Goal: Complete application form: Complete application form

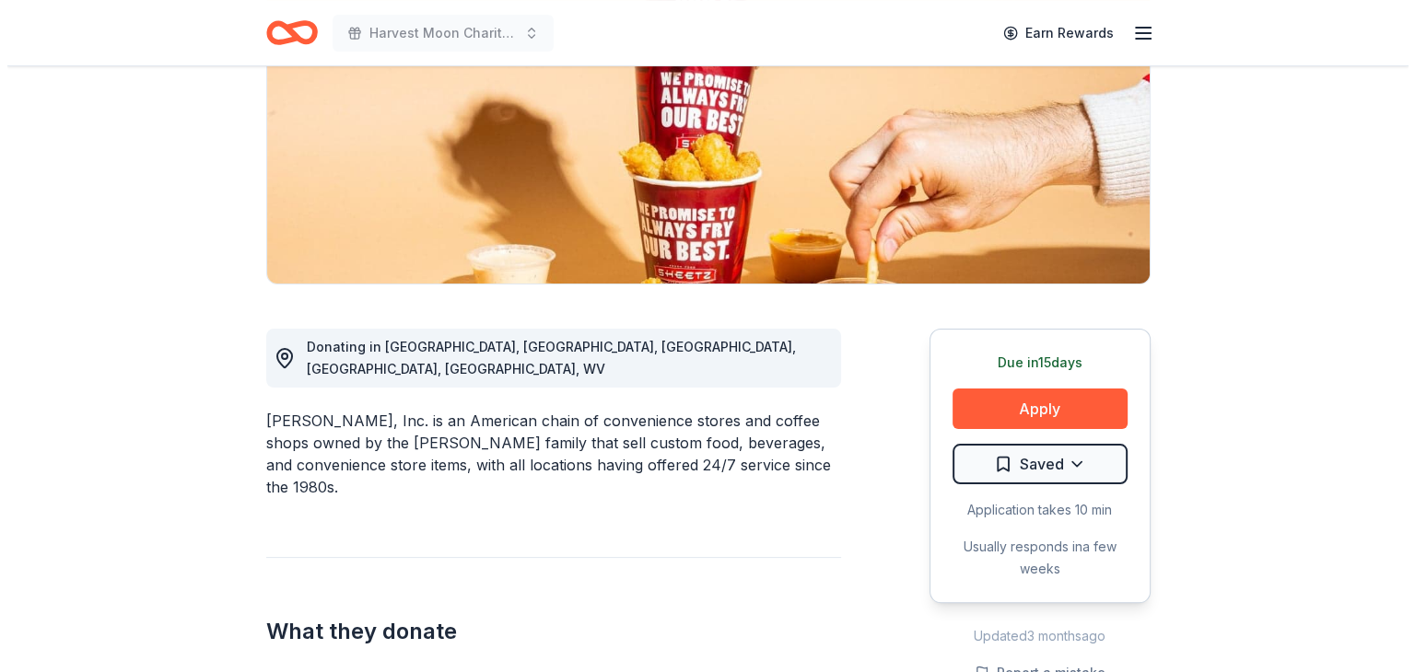
scroll to position [276, 0]
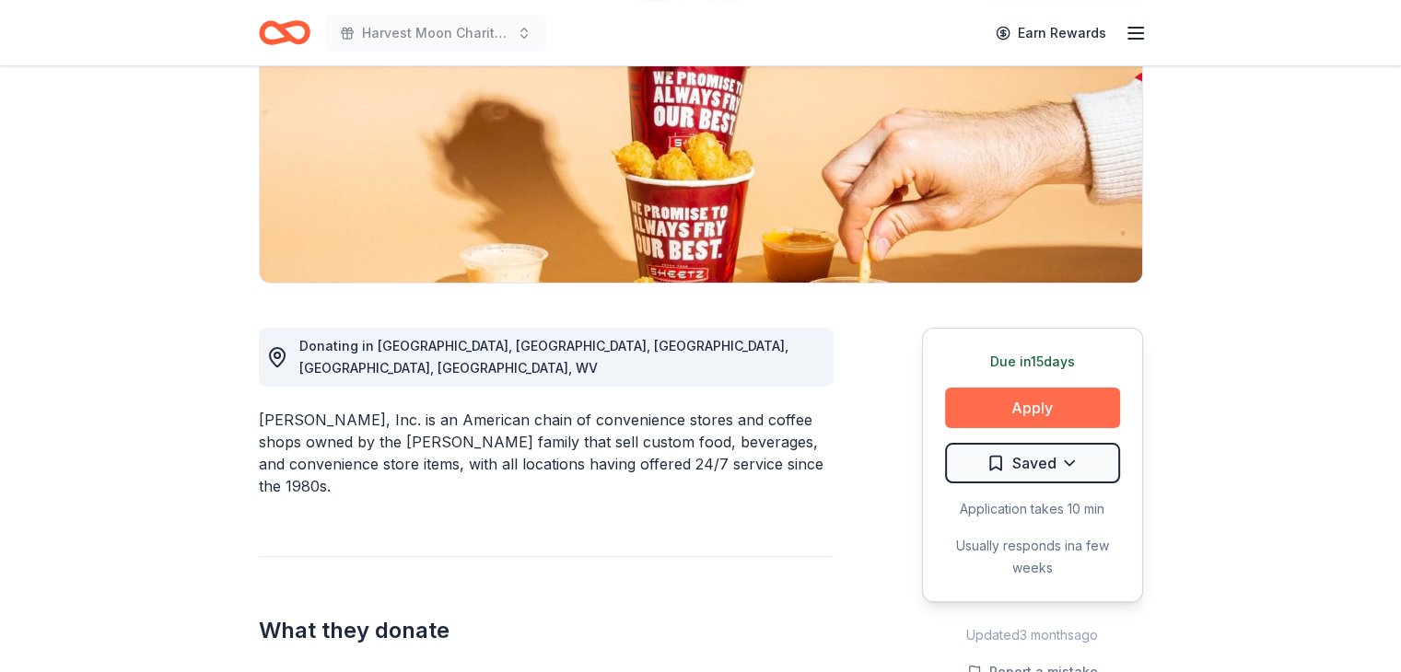
click at [1062, 412] on button "Apply" at bounding box center [1032, 408] width 175 height 41
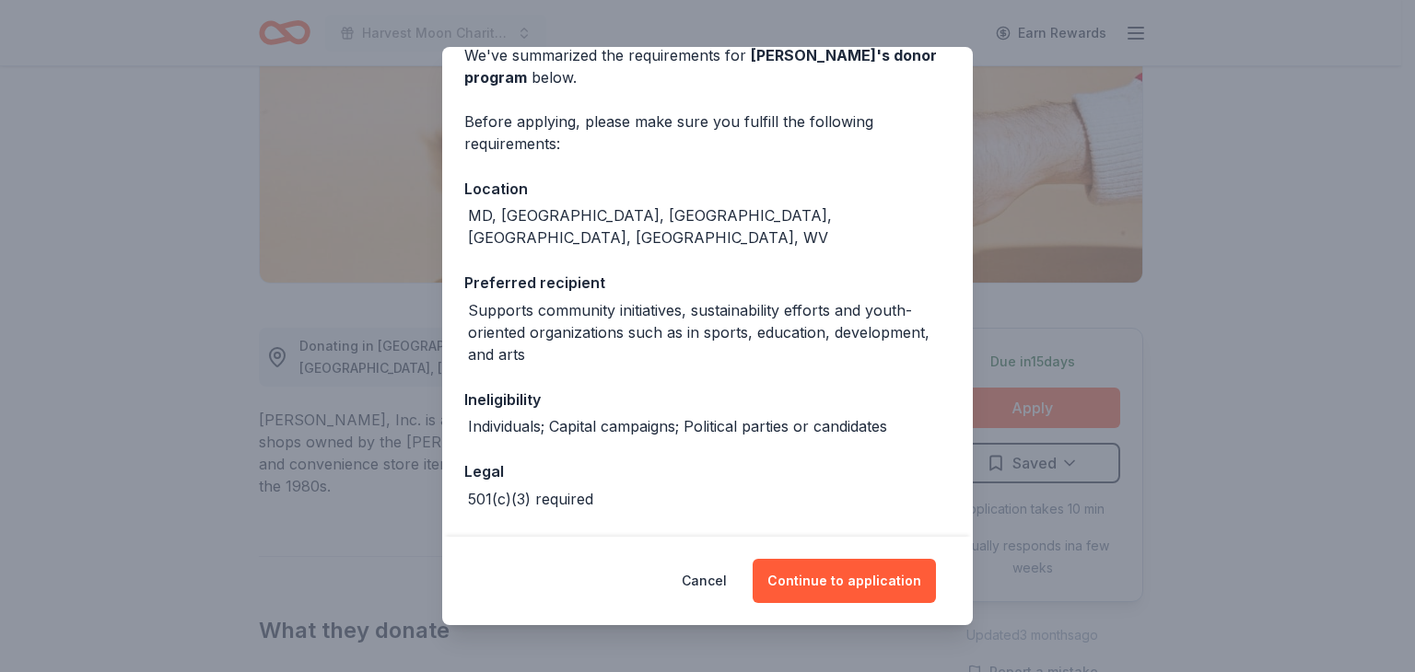
scroll to position [140, 0]
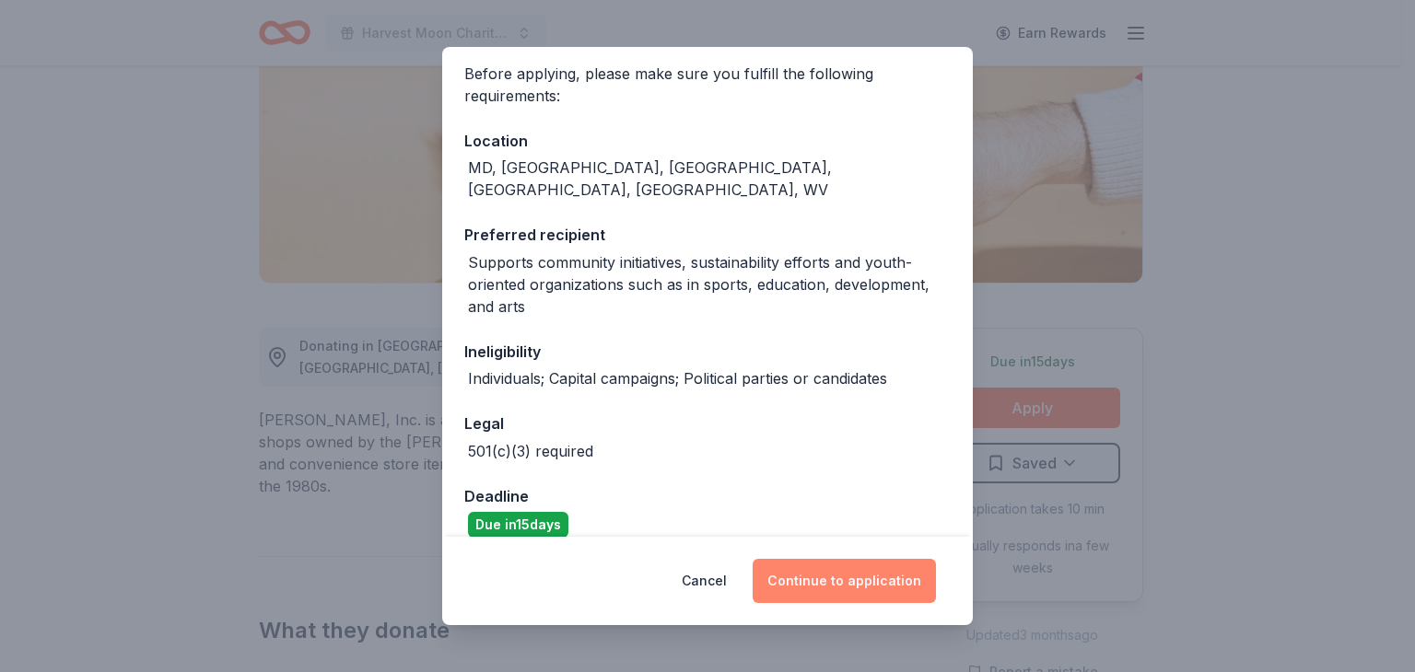
click at [833, 572] on button "Continue to application" at bounding box center [843, 581] width 183 height 44
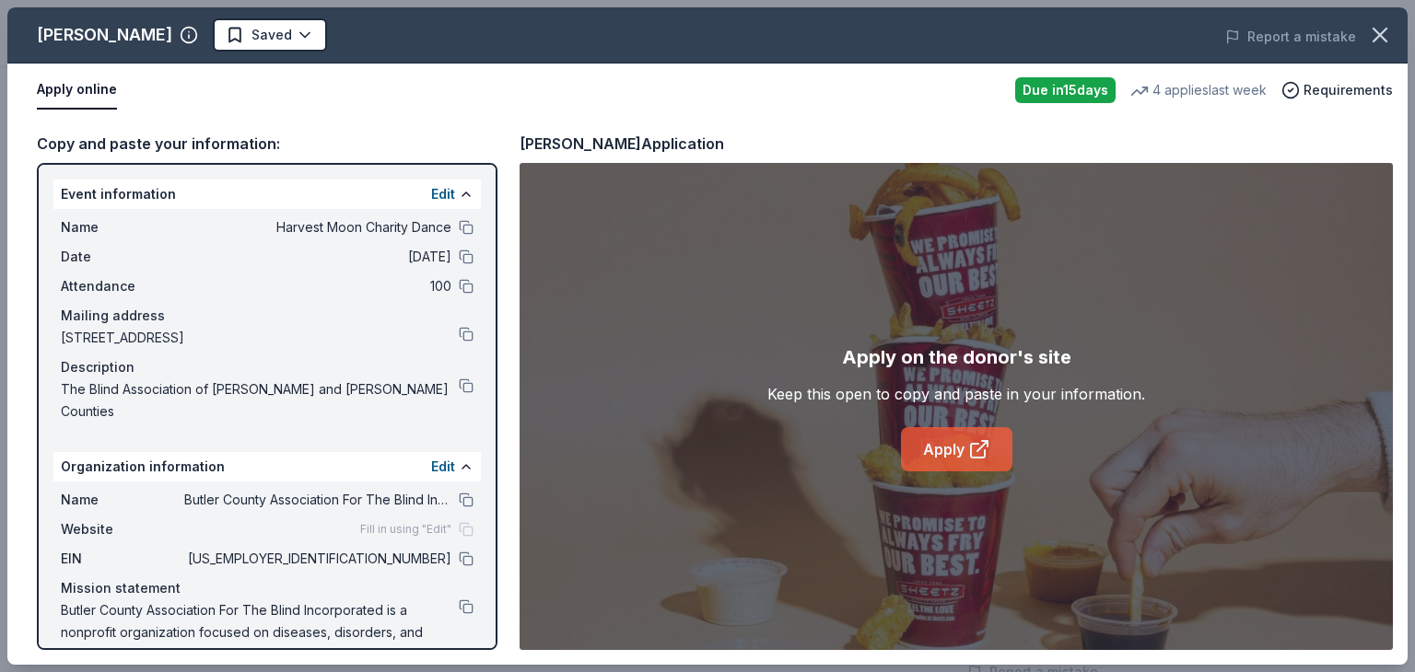
click at [985, 439] on icon at bounding box center [979, 449] width 22 height 22
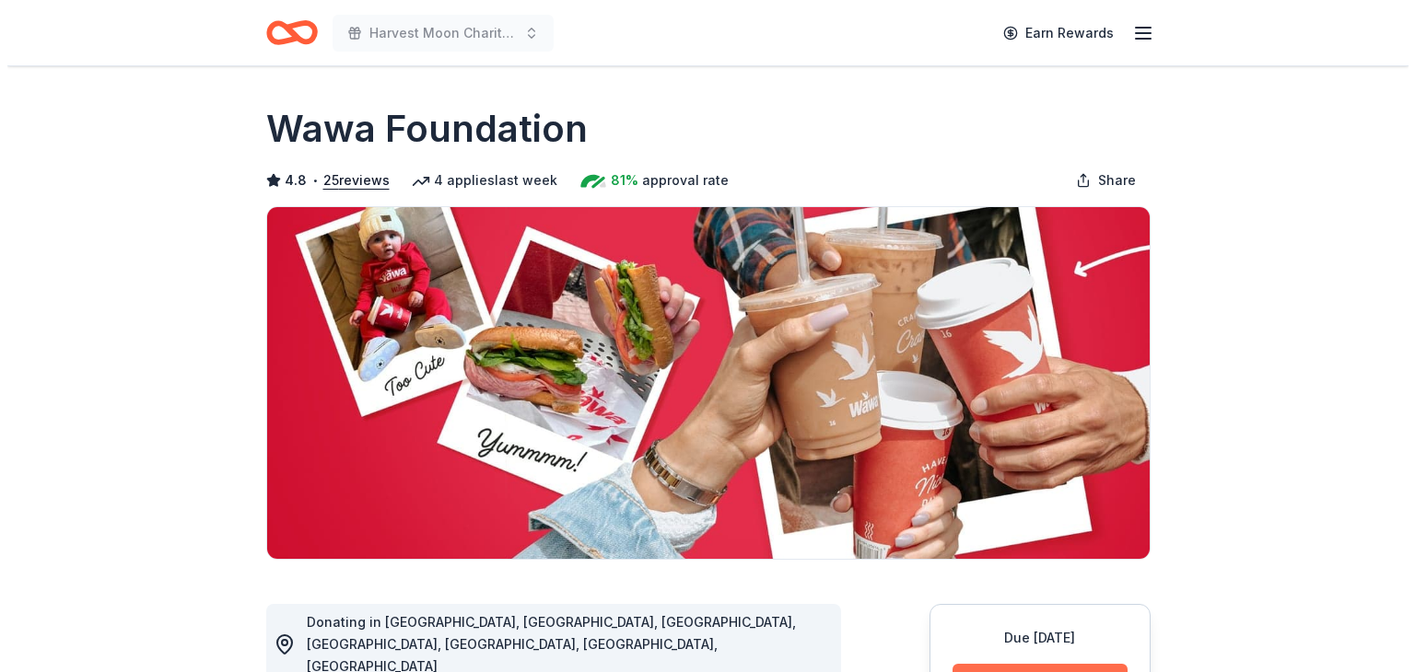
scroll to position [276, 0]
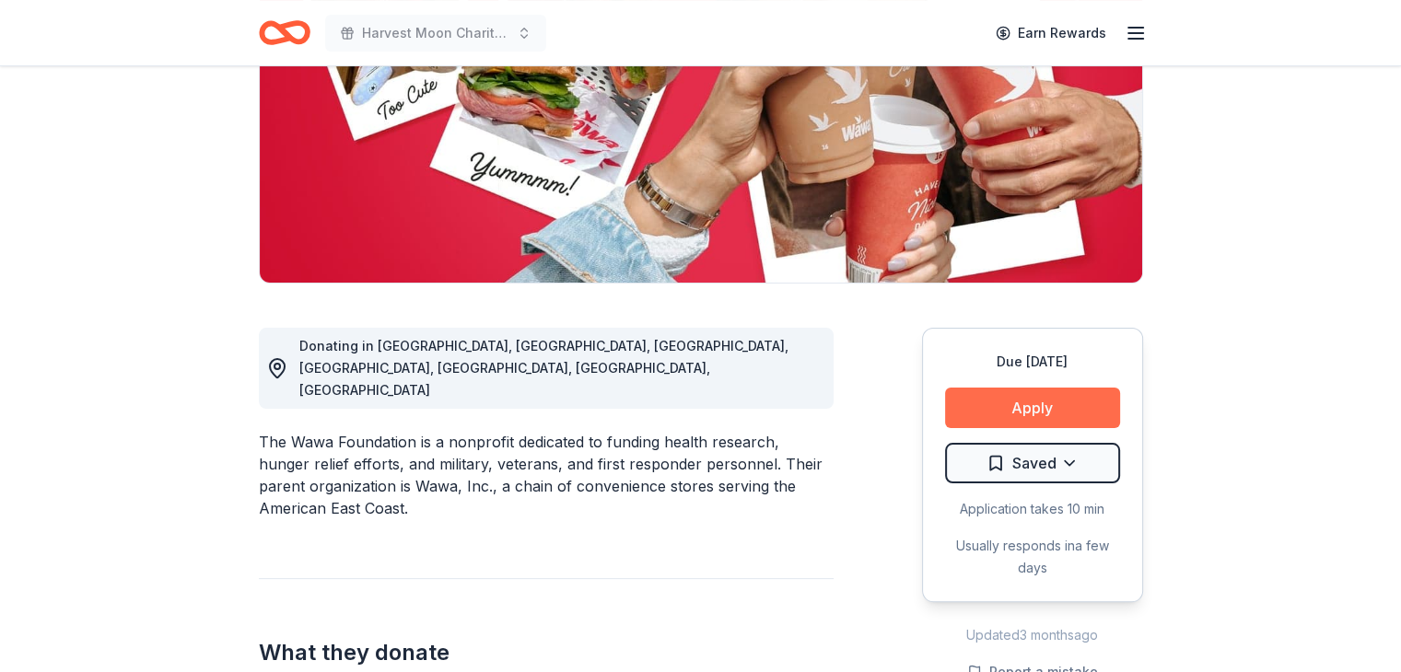
click at [1044, 413] on button "Apply" at bounding box center [1032, 408] width 175 height 41
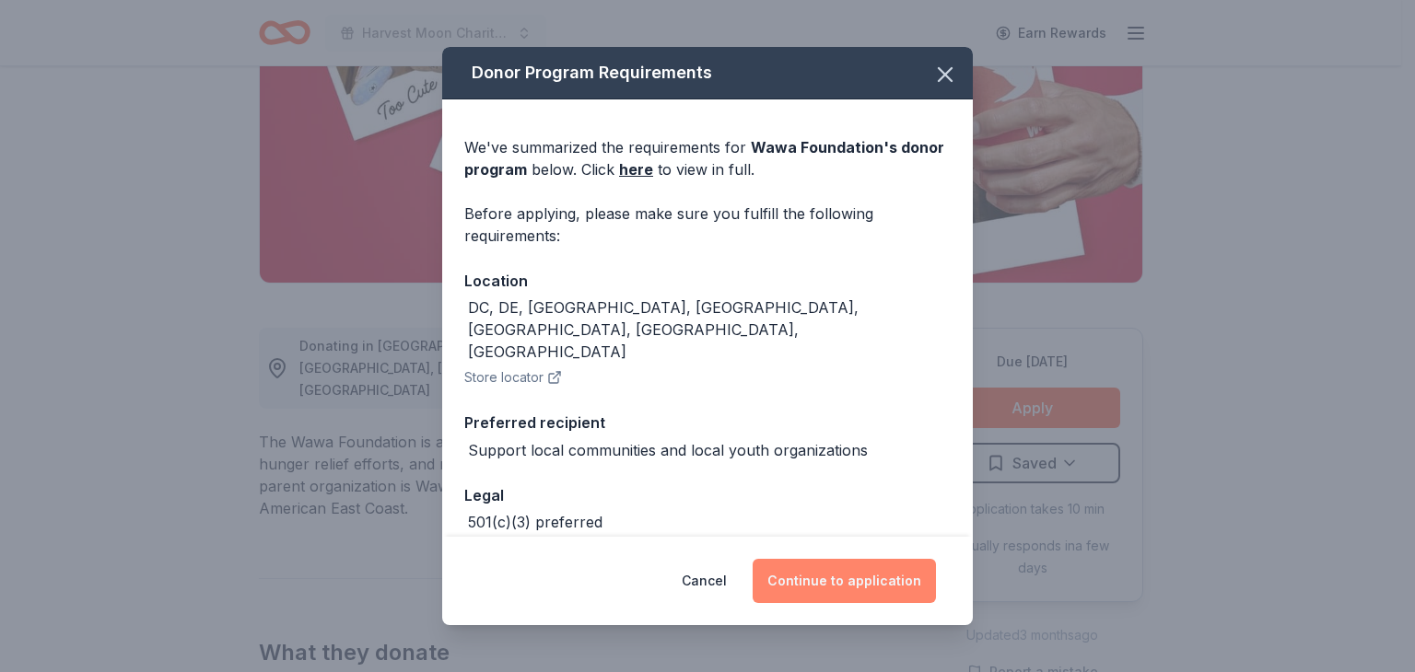
click at [822, 595] on button "Continue to application" at bounding box center [843, 581] width 183 height 44
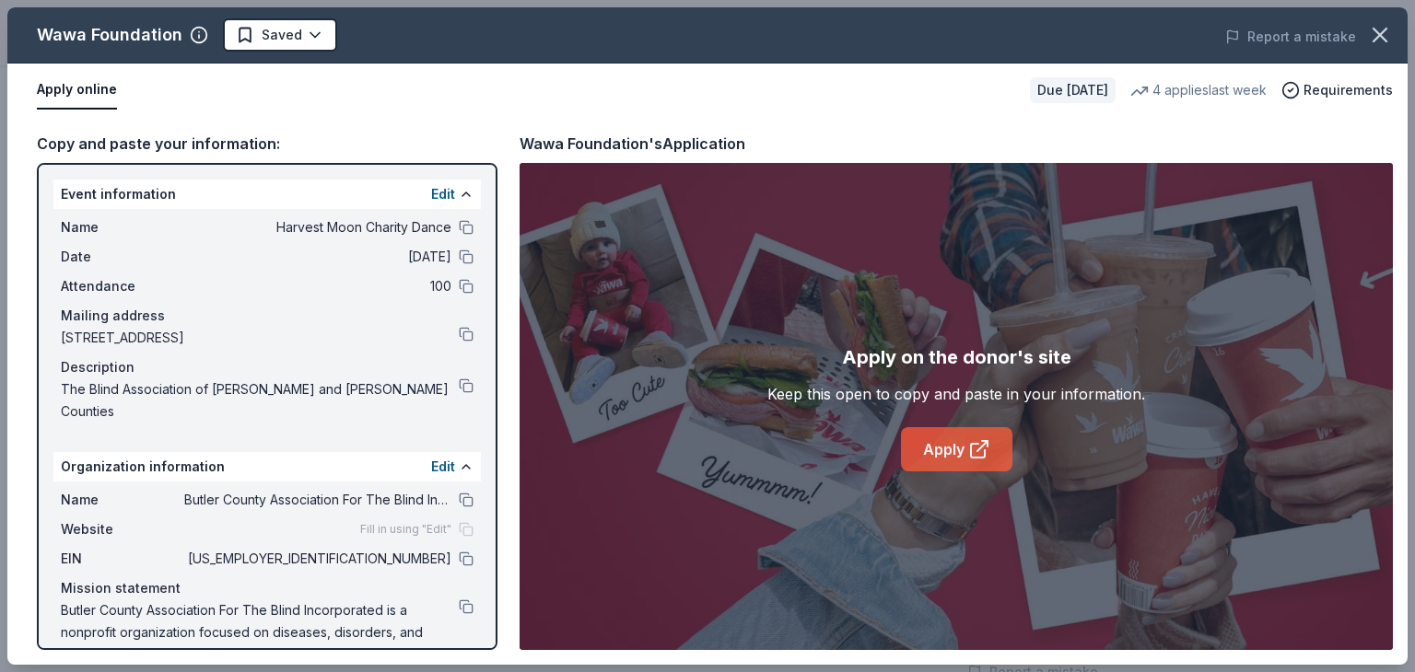
click at [977, 456] on icon at bounding box center [978, 451] width 14 height 14
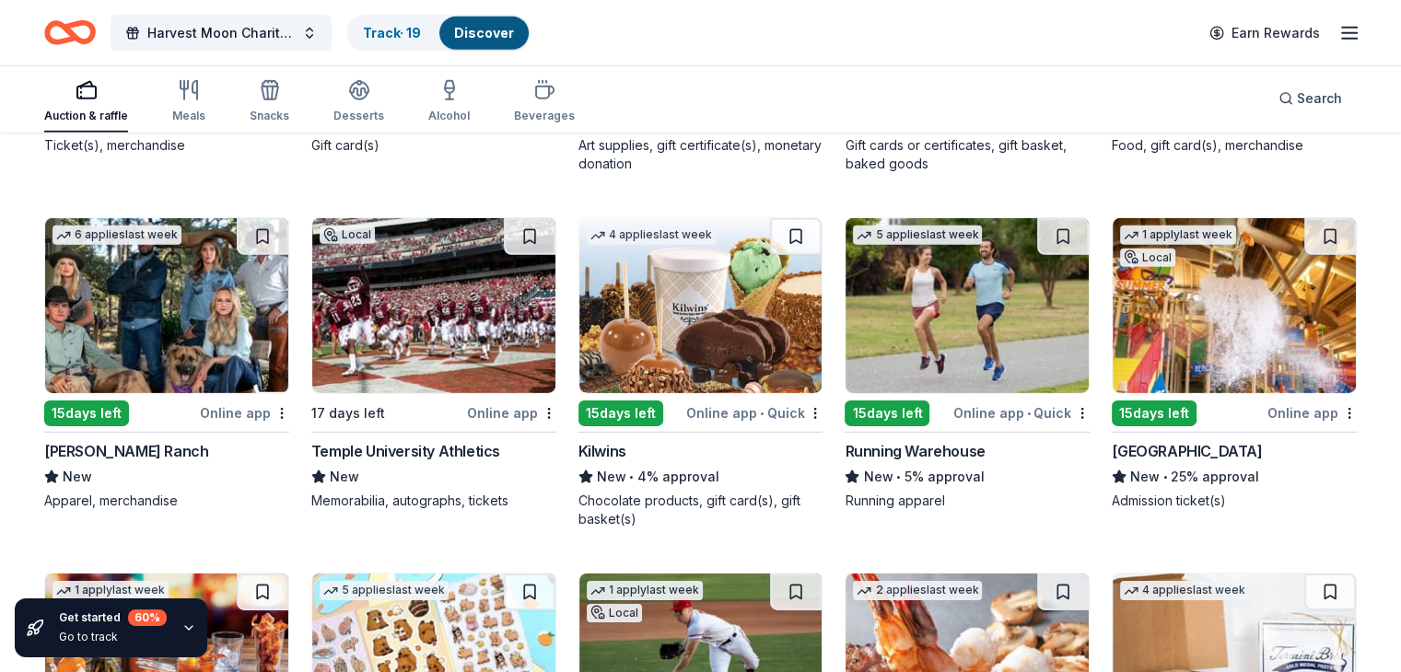
scroll to position [5786, 0]
